Goal: Task Accomplishment & Management: Use online tool/utility

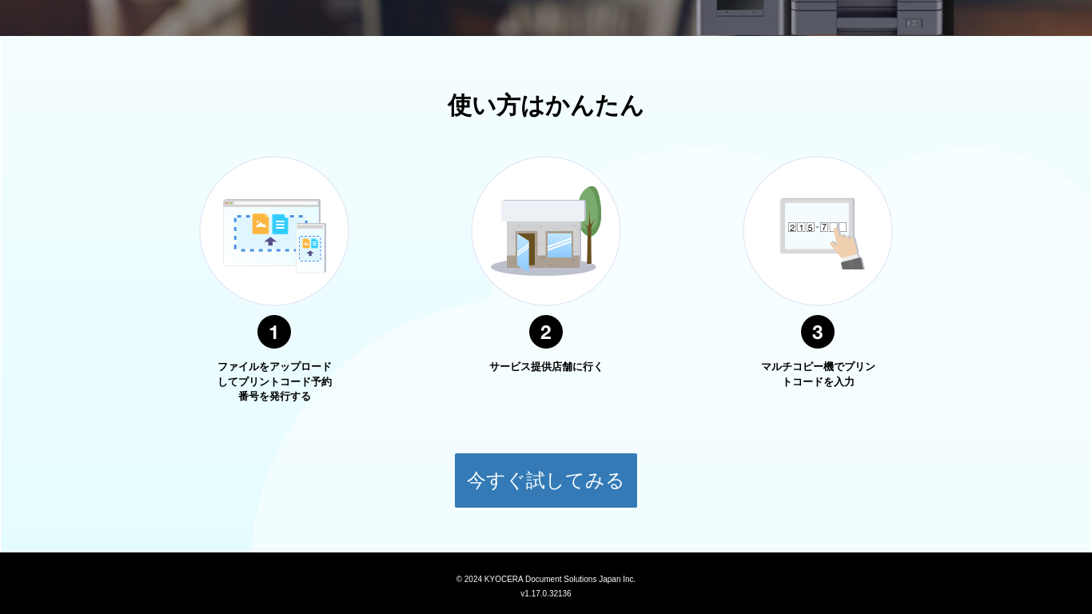
scroll to position [522, 0]
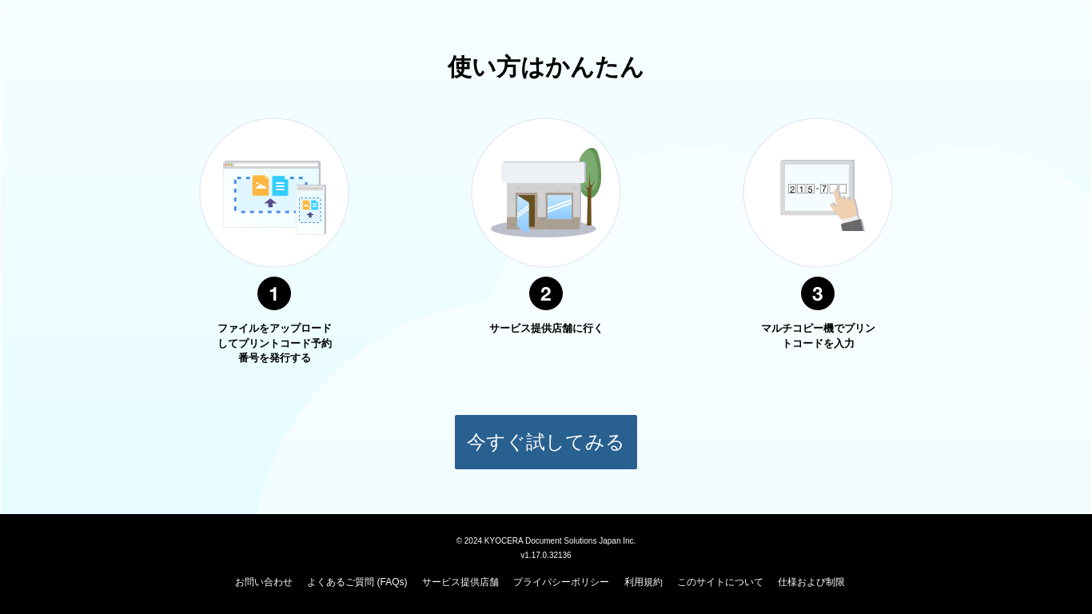
click at [476, 426] on button "今すぐ試してみる" at bounding box center [546, 442] width 184 height 56
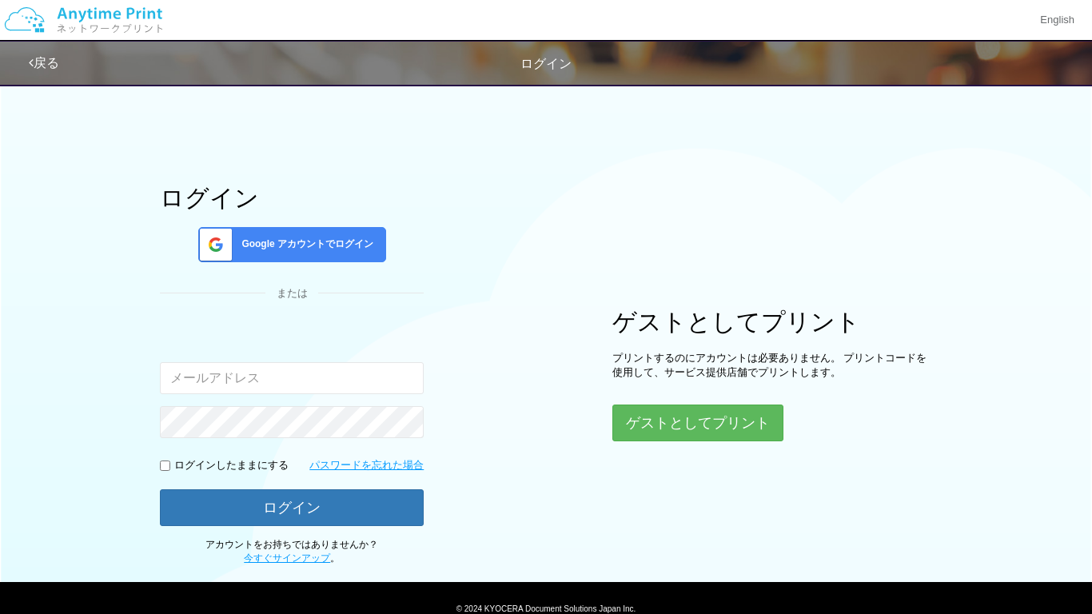
click at [651, 402] on div "ゲストとしてプリント プリントするのにアカウントは必要ありません。 プリントコードを使用して、サービス提供店舗でプリントします。 ゲストとしてプリント" at bounding box center [772, 375] width 320 height 133
click at [653, 419] on button "ゲストとしてプリント" at bounding box center [696, 422] width 169 height 35
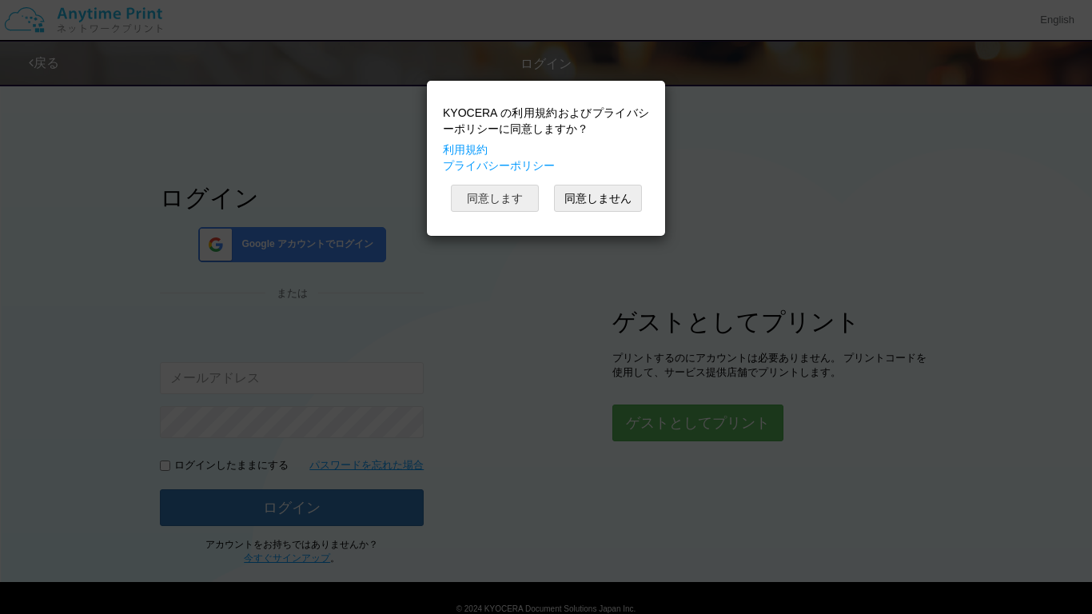
click at [520, 196] on button "同意します" at bounding box center [495, 198] width 88 height 27
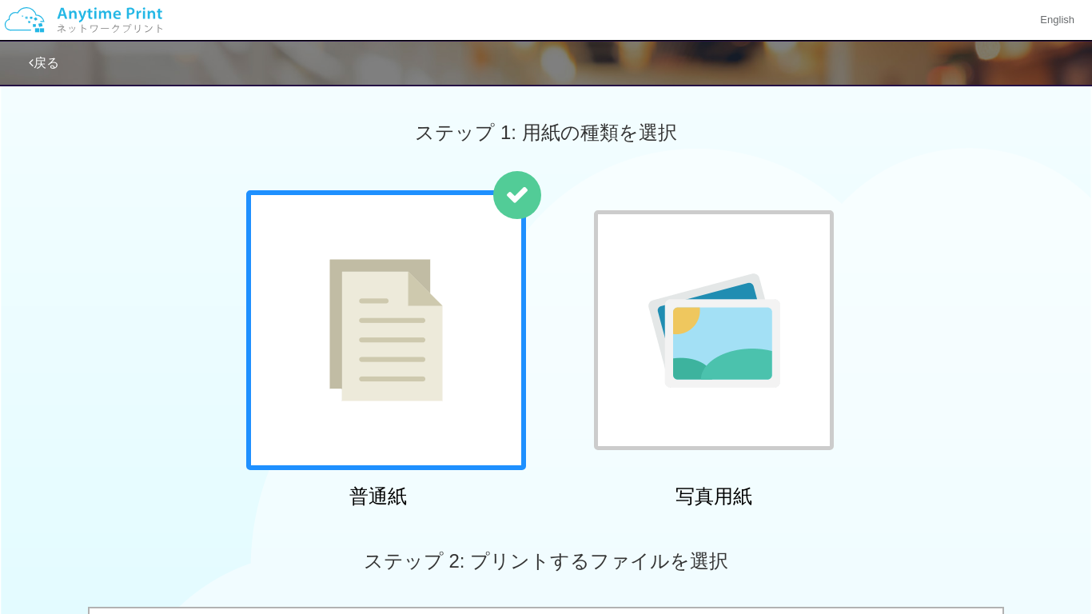
click at [104, 367] on div "普通紙 写真用紙" at bounding box center [546, 352] width 1092 height 325
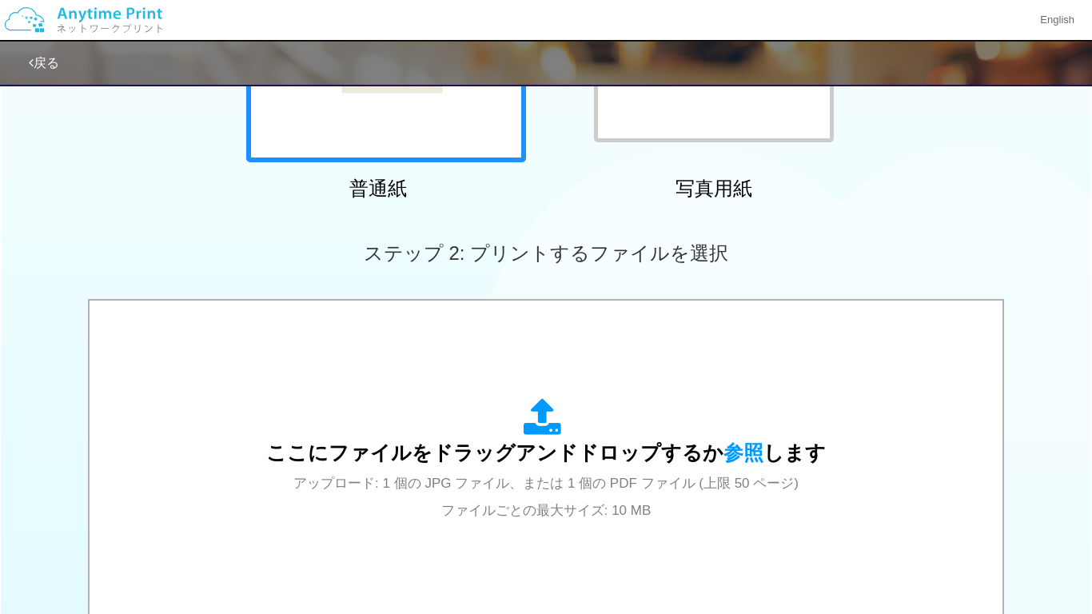
scroll to position [309, 0]
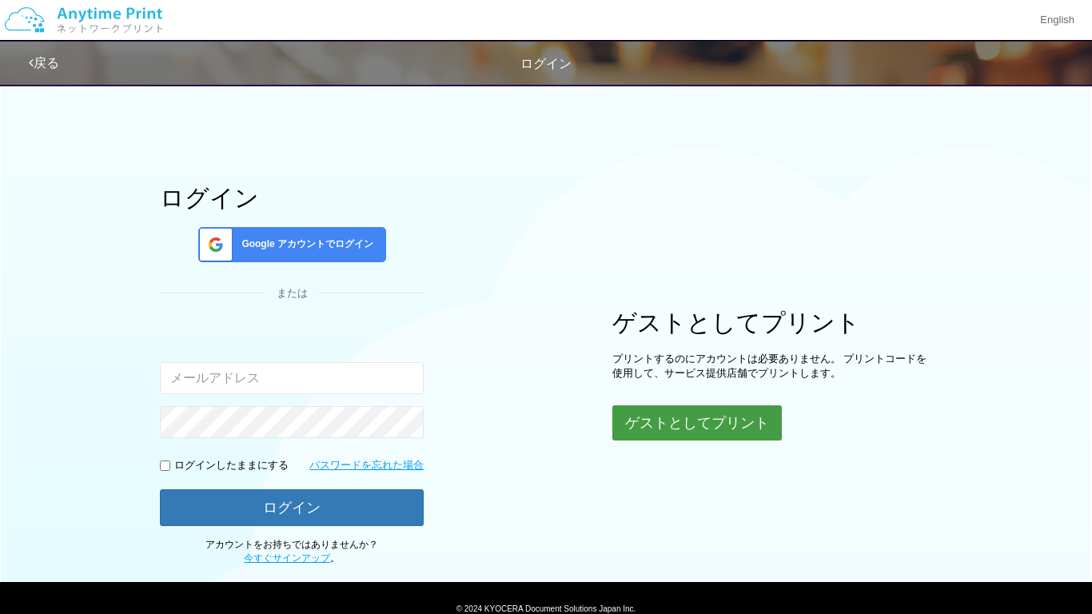
click at [748, 427] on button "ゲストとしてプリント" at bounding box center [696, 422] width 169 height 35
click at [545, 3] on div "English" at bounding box center [546, 20] width 1092 height 41
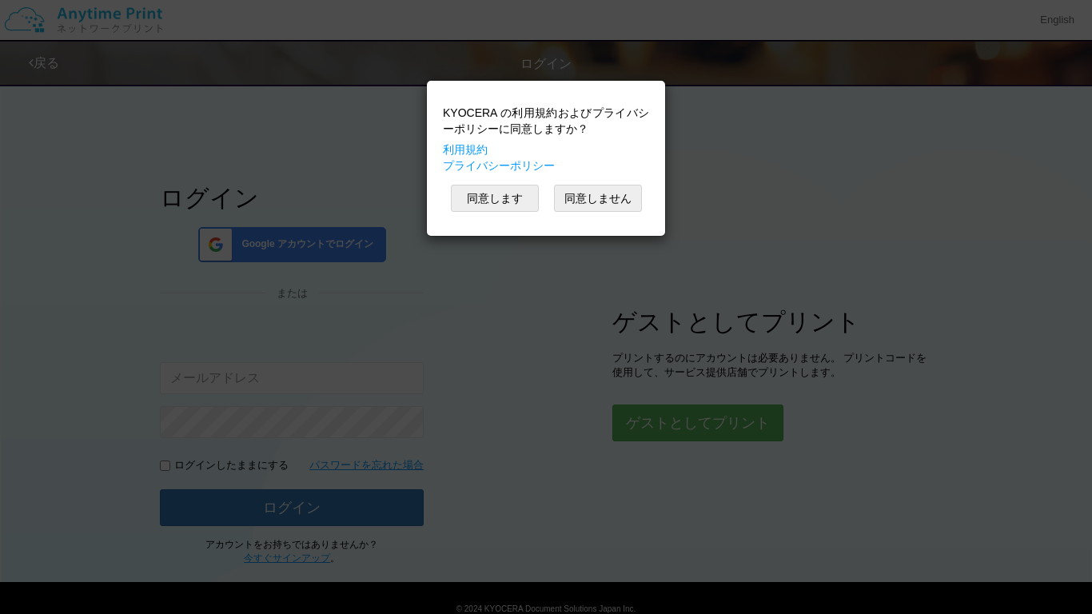
click at [695, 434] on div "KYOCERA の利用規約およびプライバシーポリシーに同意しますか？ 利用規約 プライバシーポリシー 同意します 同意しません" at bounding box center [546, 307] width 1092 height 614
click at [504, 205] on button "同意します" at bounding box center [495, 198] width 88 height 27
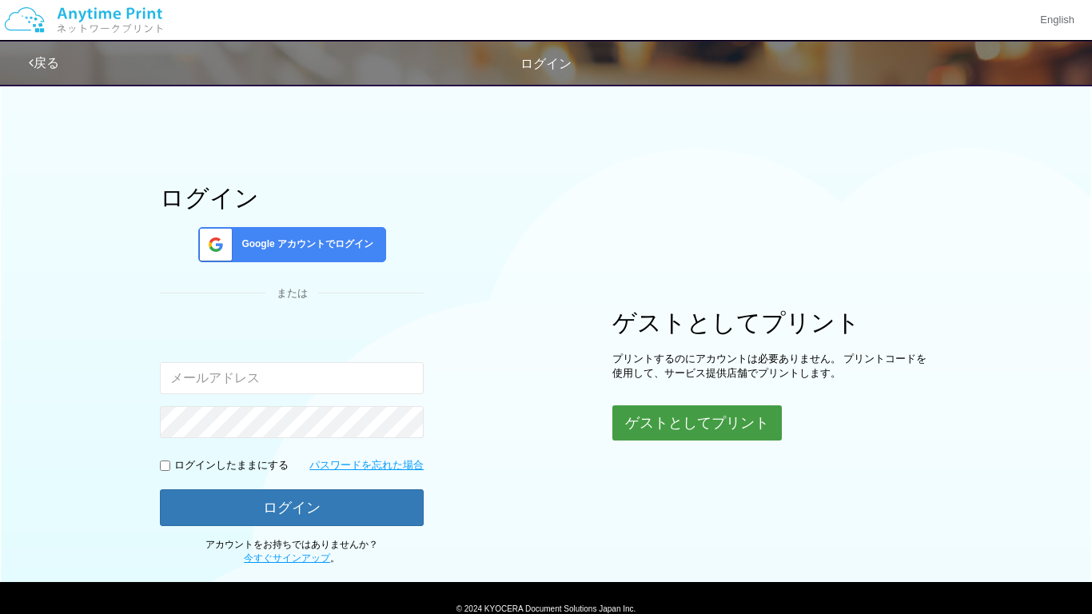
click at [697, 428] on button "ゲストとしてプリント" at bounding box center [696, 422] width 169 height 35
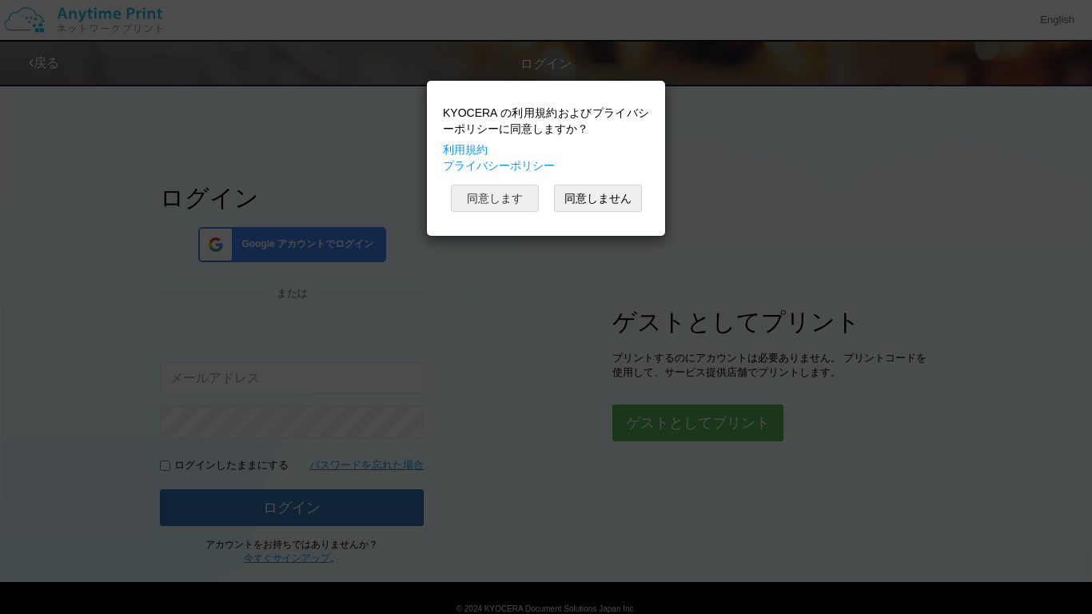
click at [503, 207] on button "同意します" at bounding box center [495, 198] width 88 height 27
